Goal: Information Seeking & Learning: Learn about a topic

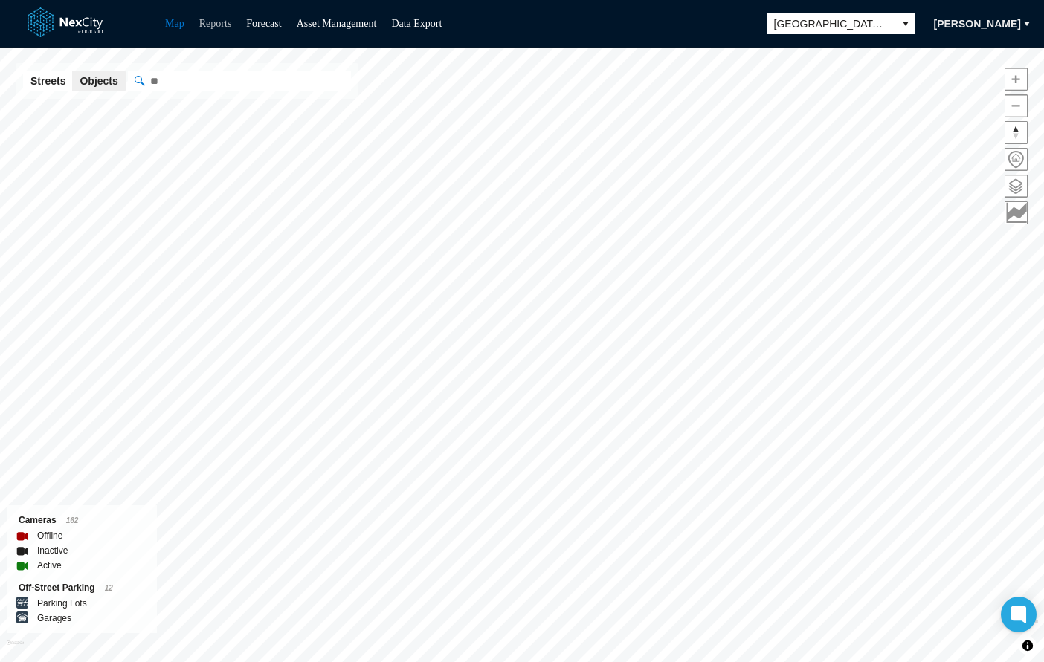
click at [219, 25] on link "Reports" at bounding box center [215, 23] width 33 height 11
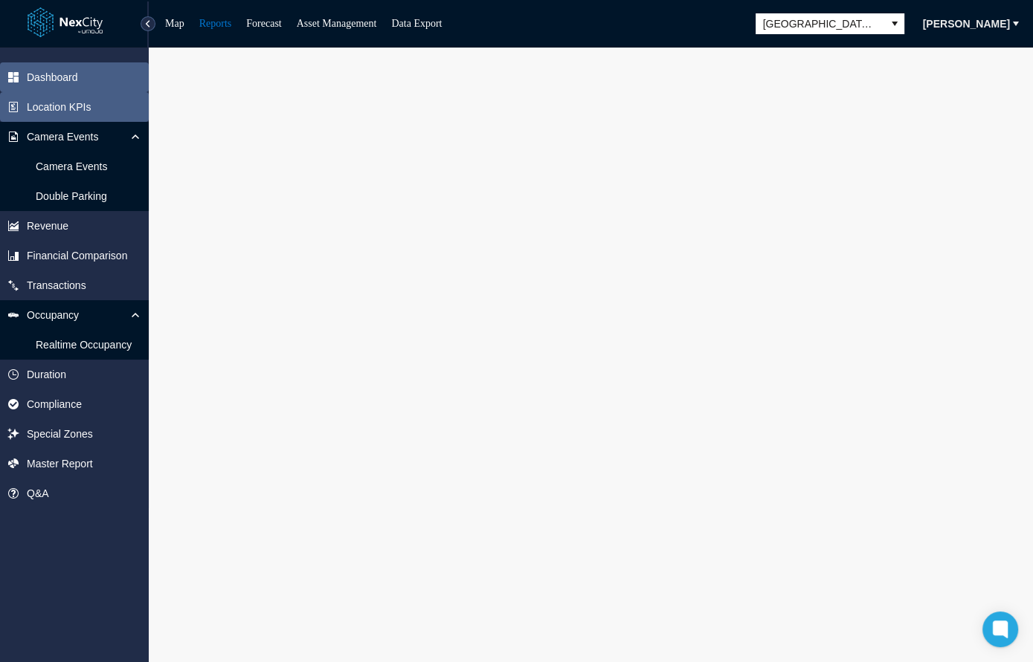
click at [66, 100] on span "Location KPIs" at bounding box center [59, 107] width 64 height 15
click at [53, 74] on span "Dashboard" at bounding box center [52, 77] width 51 height 15
click at [76, 112] on span "Location KPIs" at bounding box center [59, 107] width 64 height 15
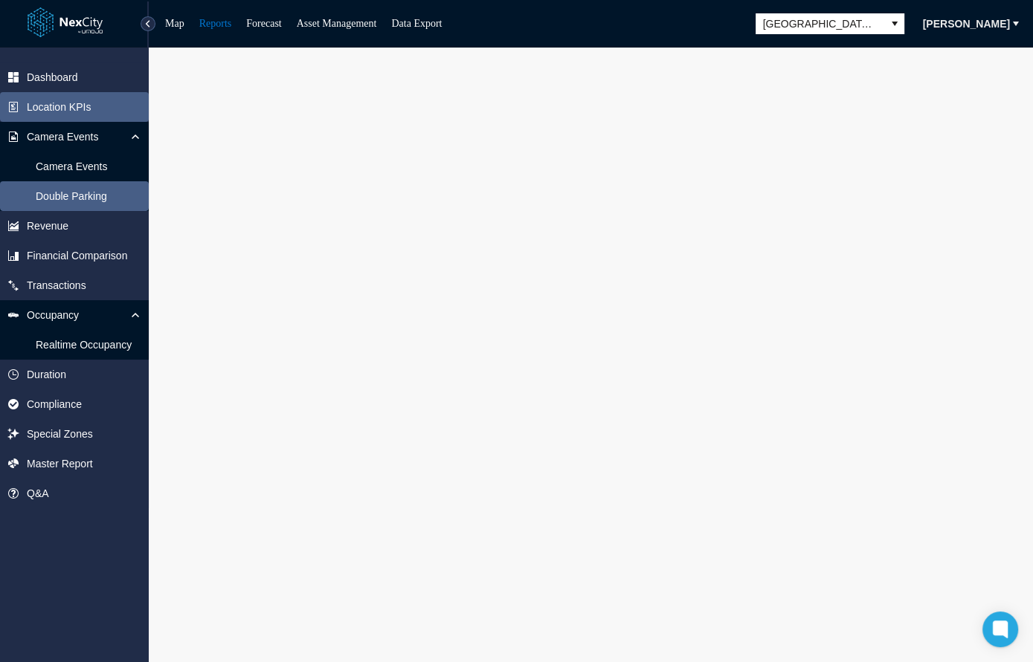
click at [78, 194] on span "Double Parking" at bounding box center [71, 196] width 71 height 15
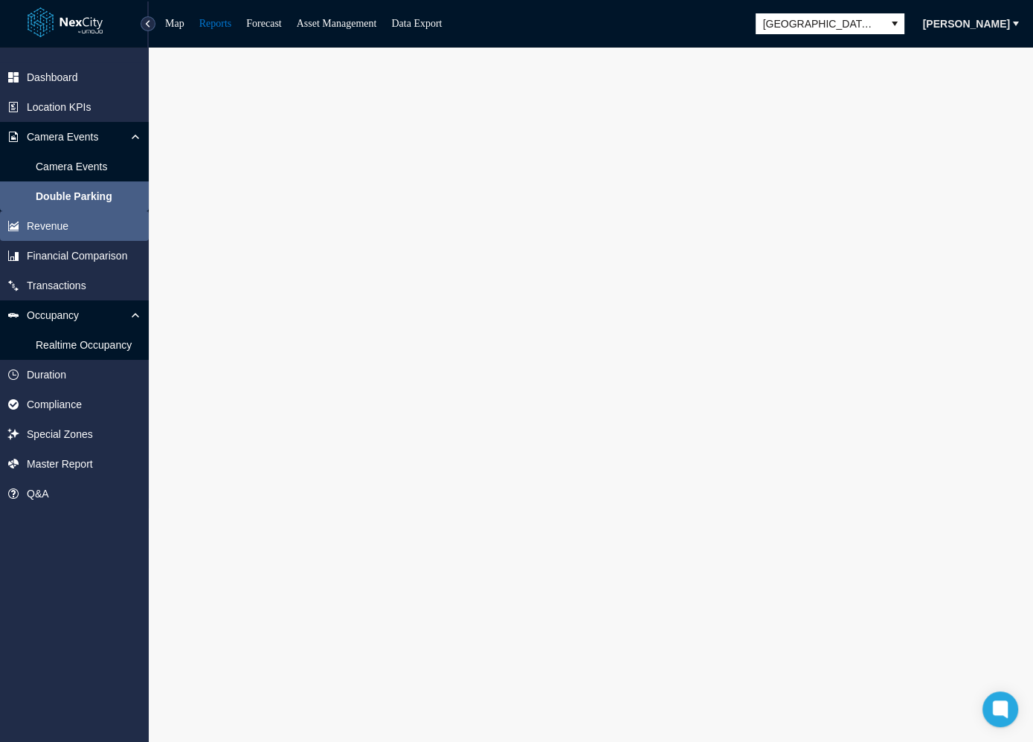
click at [49, 227] on span "Revenue" at bounding box center [48, 226] width 42 height 15
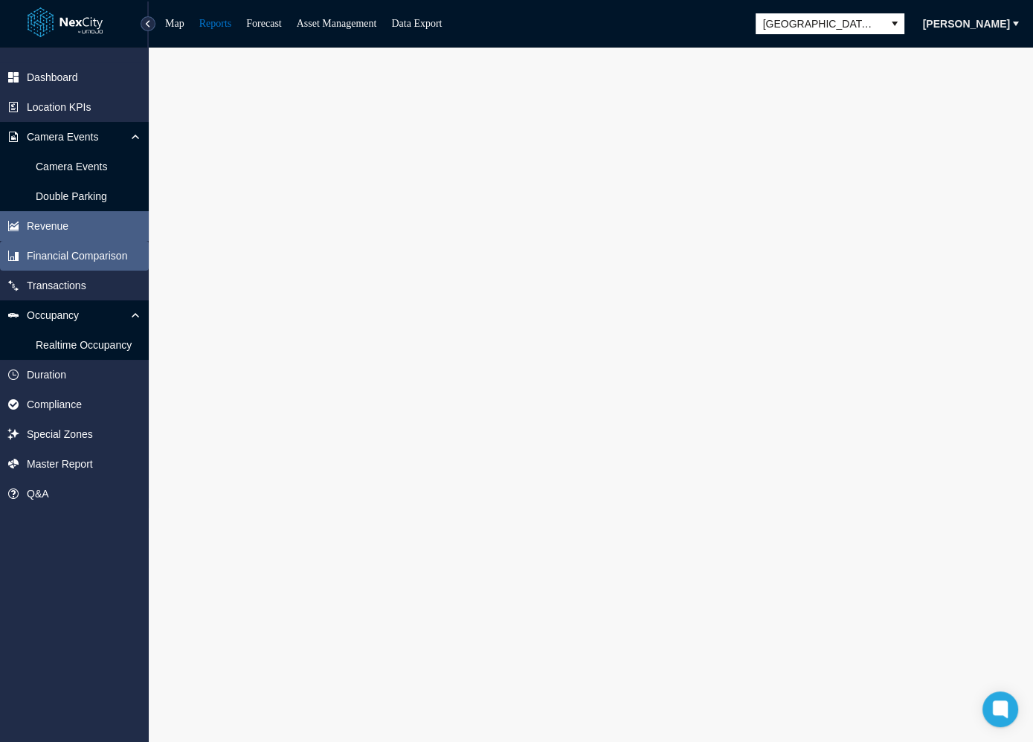
click at [45, 252] on span "Financial Comparison" at bounding box center [77, 255] width 100 height 15
drag, startPoint x: 1025, startPoint y: 306, endPoint x: 1029, endPoint y: 345, distance: 38.8
click at [1029, 345] on div at bounding box center [591, 400] width 884 height 705
click at [70, 286] on span "Transactions" at bounding box center [56, 285] width 59 height 15
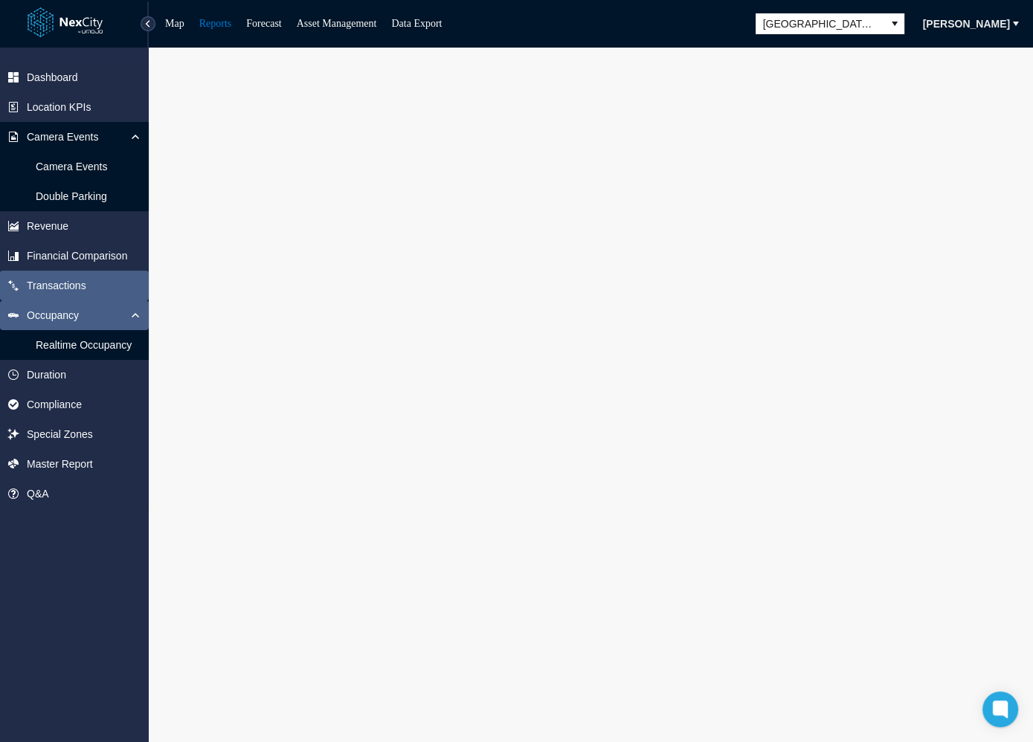
click at [56, 321] on span "Occupancy" at bounding box center [53, 315] width 52 height 15
click at [59, 341] on span "Realtime Occupancy" at bounding box center [84, 344] width 96 height 15
click at [54, 314] on span "Occupancy" at bounding box center [53, 315] width 52 height 15
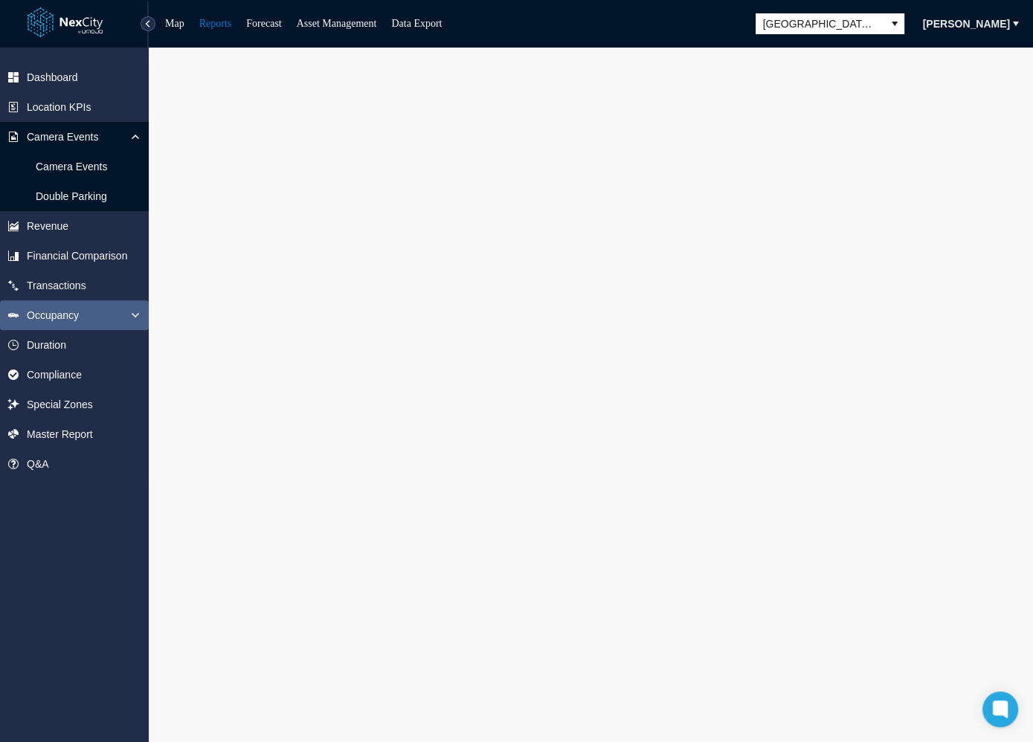
click at [71, 320] on span "Occupancy" at bounding box center [53, 315] width 52 height 15
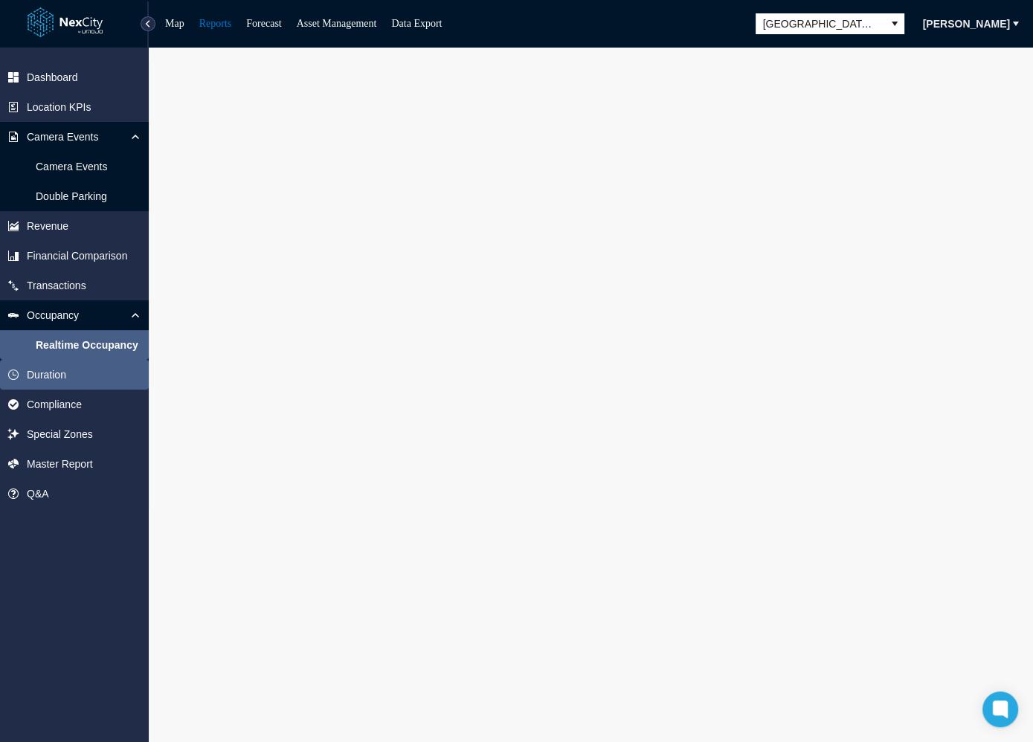
click at [48, 372] on span "Duration" at bounding box center [46, 374] width 39 height 15
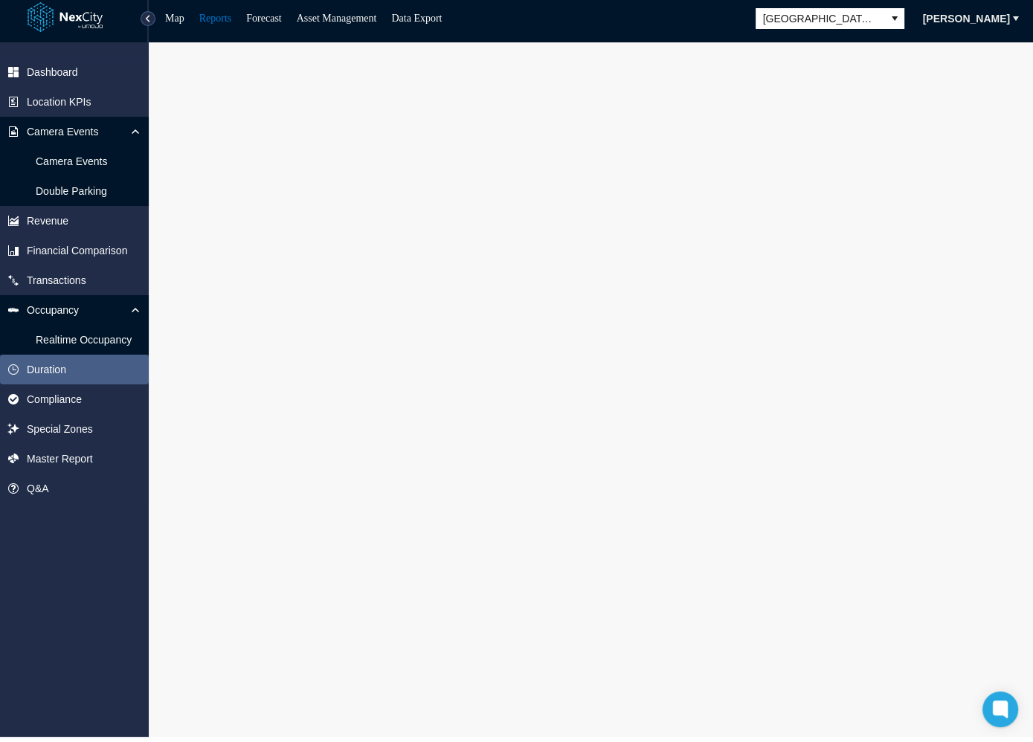
scroll to position [9, 0]
